Goal: Information Seeking & Learning: Learn about a topic

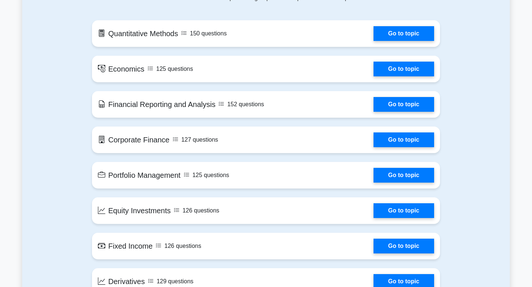
scroll to position [415, 0]
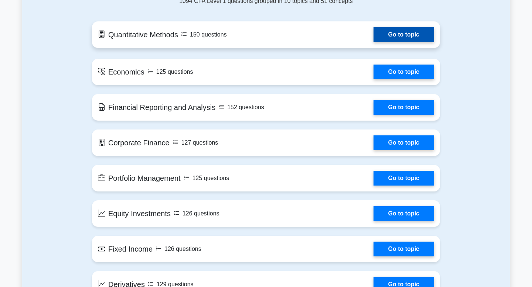
click at [390, 33] on link "Go to topic" at bounding box center [404, 34] width 61 height 15
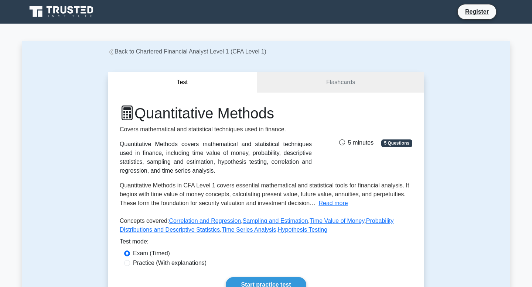
scroll to position [84, 0]
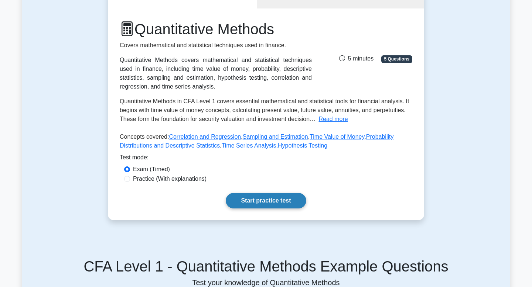
click at [255, 201] on link "Start practice test" at bounding box center [266, 201] width 80 height 16
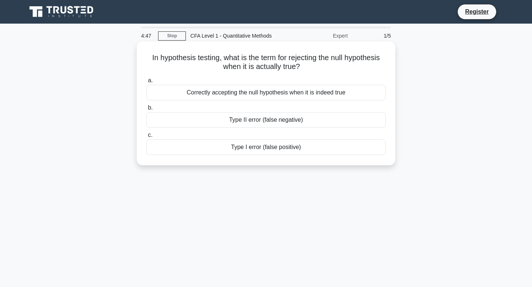
click at [275, 121] on div "Type II error (false negative)" at bounding box center [265, 120] width 239 height 16
click at [146, 110] on input "b. Type II error (false negative)" at bounding box center [146, 108] width 0 height 5
